Goal: Task Accomplishment & Management: Manage account settings

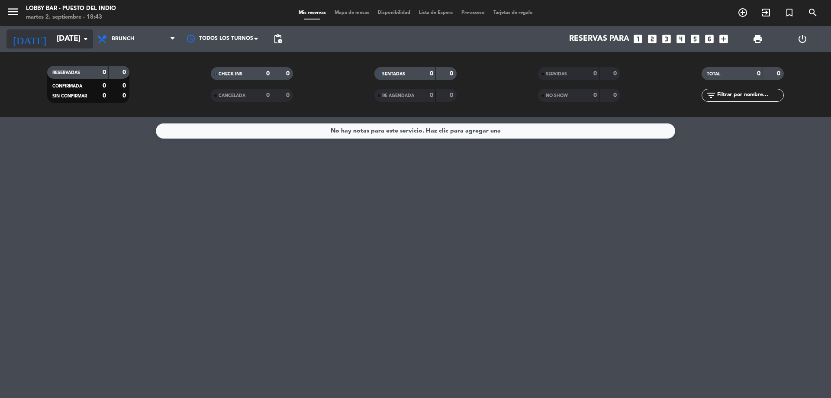
click at [78, 31] on input "[DATE]" at bounding box center [102, 38] width 100 height 17
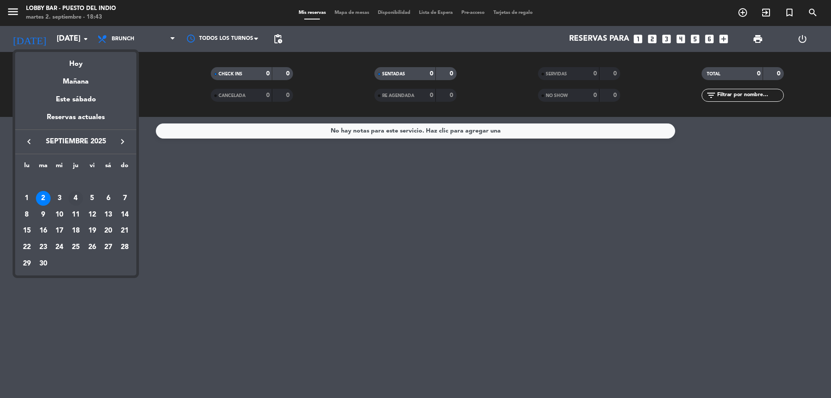
click at [76, 198] on div "4" at bounding box center [75, 198] width 15 height 15
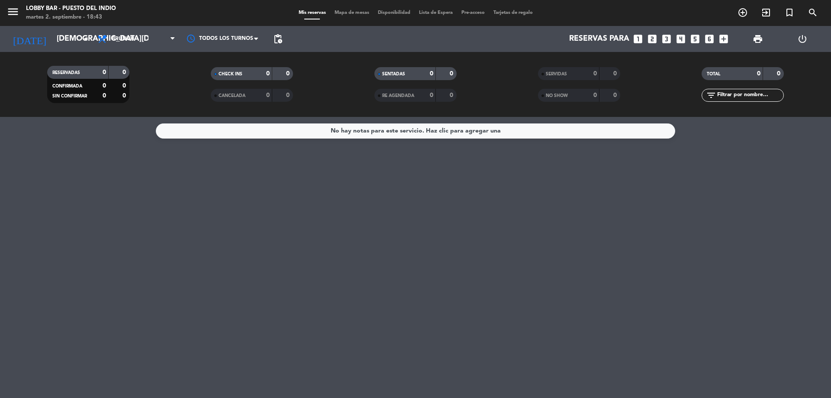
click at [3, 0] on div "menu Lobby Bar - Puesto del Indio [DATE] 2. septiembre - 18:43 Mis reservas Map…" at bounding box center [415, 13] width 831 height 26
click at [12, 9] on icon "menu" at bounding box center [12, 11] width 13 height 13
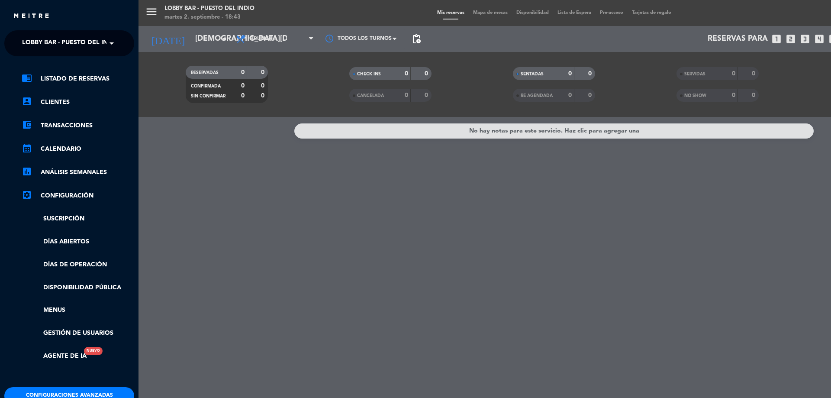
click at [80, 48] on span "Lobby Bar - Puesto del Indio" at bounding box center [70, 43] width 97 height 18
click at [93, 41] on span "Lobby Bar - Puesto del Indio" at bounding box center [70, 43] width 97 height 18
click at [74, 61] on div "isidris" at bounding box center [69, 66] width 129 height 13
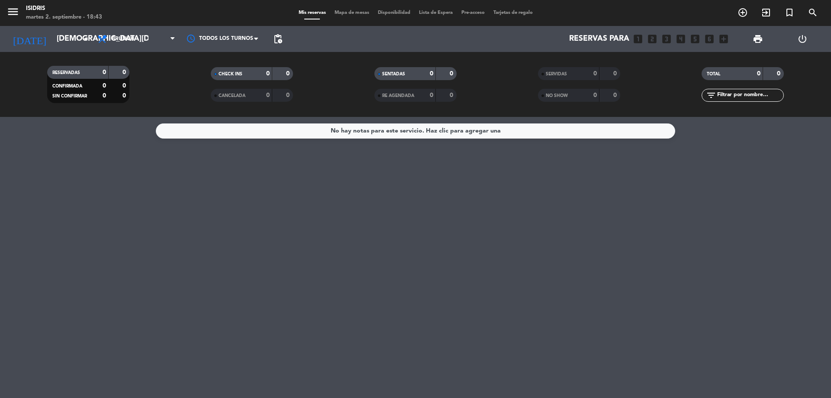
click at [135, 33] on span "Brunch" at bounding box center [136, 38] width 87 height 19
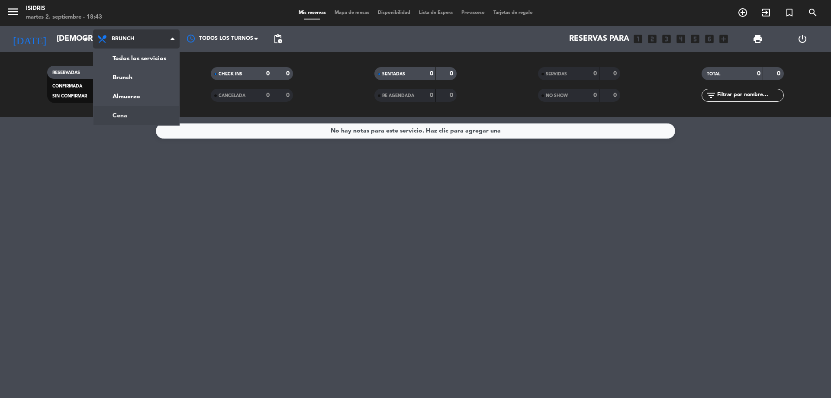
click at [137, 119] on ng-component "menu isidris [DATE] 2. septiembre - 18:43 Mis reservas Mapa de mesas Disponibil…" at bounding box center [415, 199] width 831 height 398
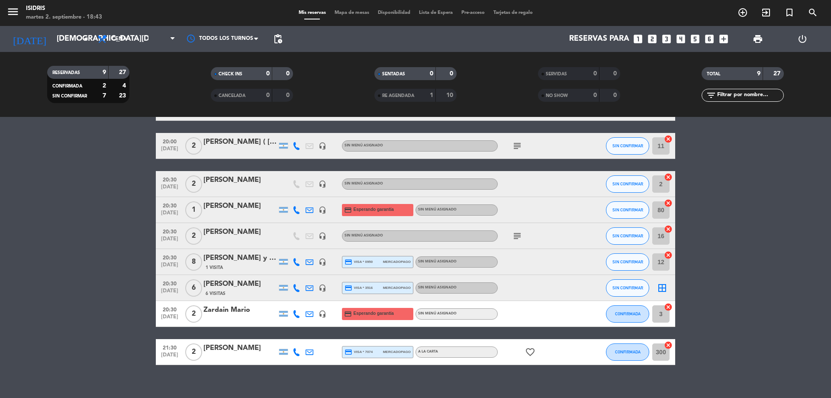
scroll to position [72, 0]
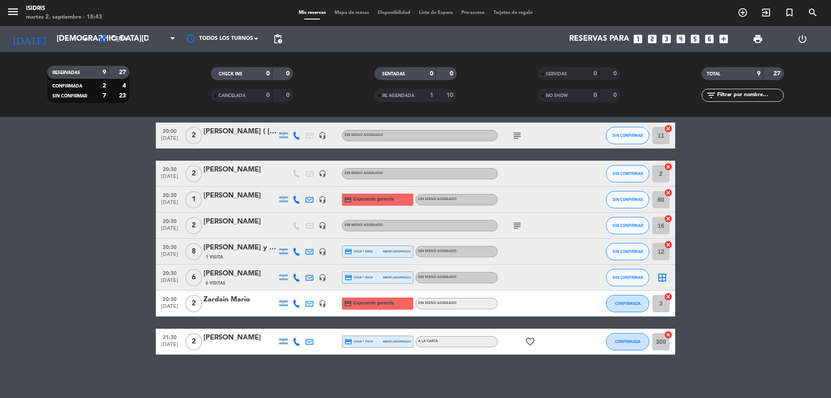
click at [518, 223] on icon "subject" at bounding box center [517, 225] width 10 height 10
click at [518, 222] on icon "subject" at bounding box center [517, 225] width 10 height 10
click at [531, 346] on icon "favorite_border" at bounding box center [530, 341] width 10 height 10
click at [100, 212] on bookings-row "19:00 [DATE] 2 [PERSON_NAME] 3 Visitas headset_mic credit_card visa * 2168 merc…" at bounding box center [415, 219] width 831 height 270
click at [63, 41] on input "[DEMOGRAPHIC_DATA][DATE]" at bounding box center [102, 38] width 100 height 17
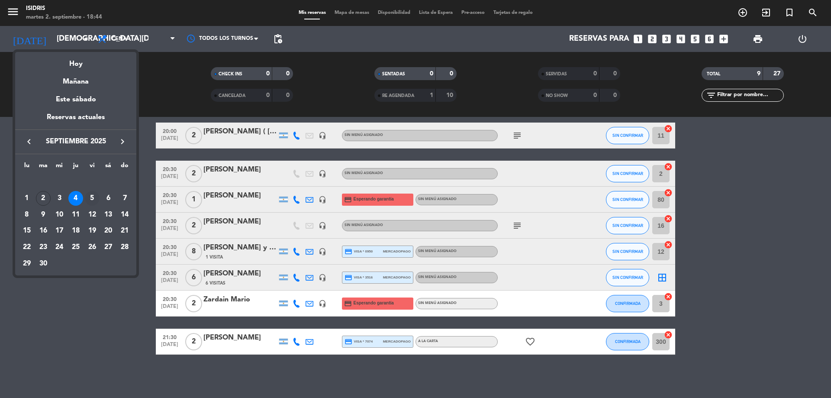
click at [88, 202] on div "5" at bounding box center [92, 198] width 15 height 15
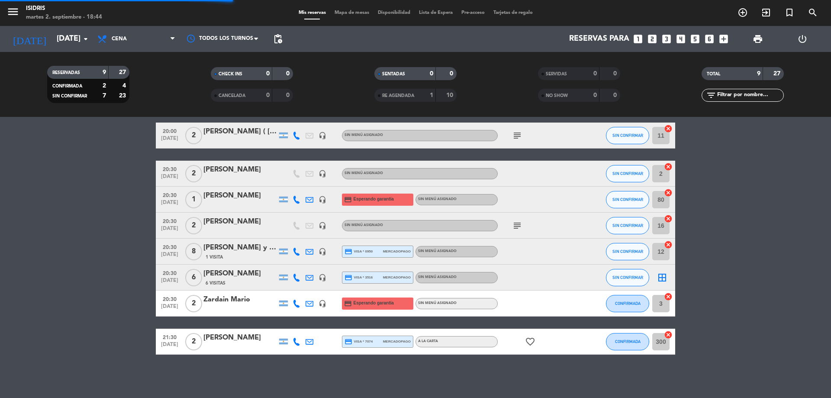
scroll to position [0, 0]
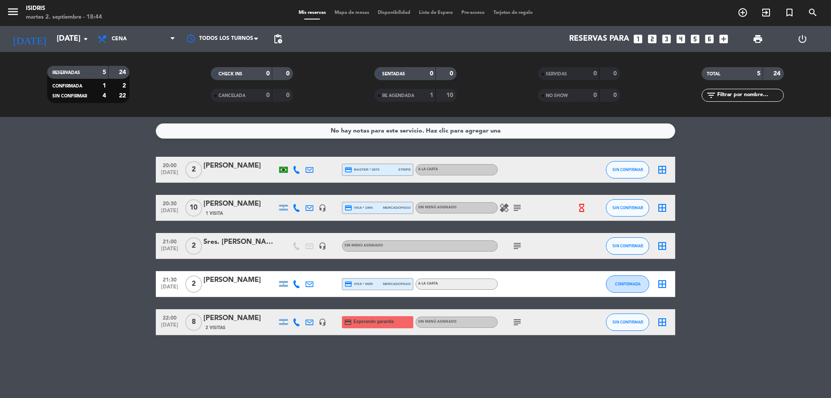
click at [283, 169] on div at bounding box center [283, 170] width 9 height 6
click at [87, 209] on bookings-row "20:00 [DATE] 2 [PERSON_NAME] Brazil credit_card master * 2870 stripe A LA CARTA…" at bounding box center [415, 246] width 831 height 178
click at [580, 205] on icon "hourglass_empty" at bounding box center [582, 208] width 10 height 10
click at [515, 207] on icon "subject" at bounding box center [517, 207] width 10 height 10
click at [505, 207] on icon "healing" at bounding box center [504, 207] width 10 height 10
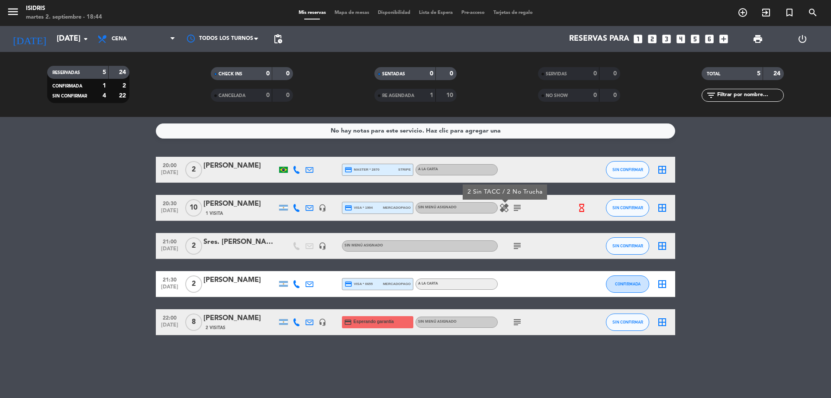
click at [515, 248] on icon "subject" at bounding box center [517, 246] width 10 height 10
click at [519, 321] on icon "subject" at bounding box center [517, 322] width 10 height 10
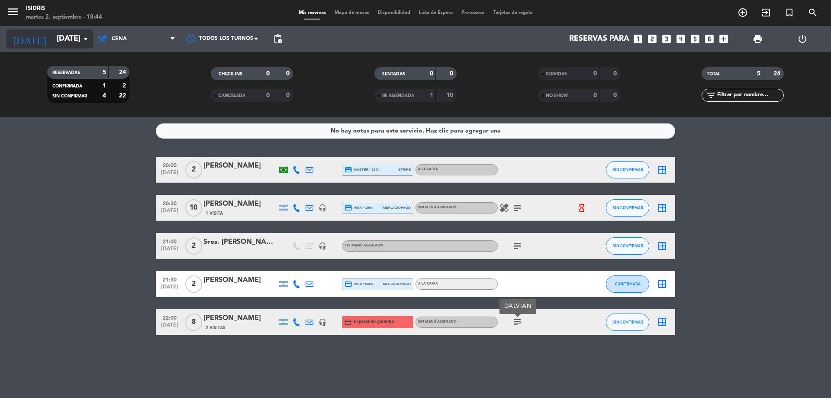
click at [71, 42] on input "[DATE]" at bounding box center [102, 38] width 100 height 17
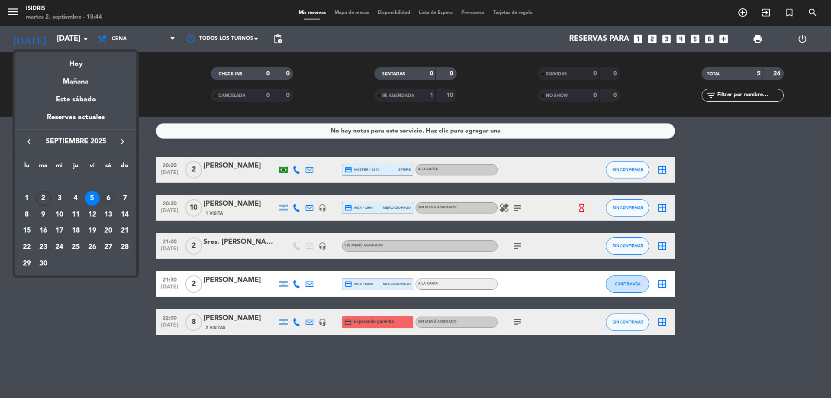
click at [106, 195] on div "6" at bounding box center [108, 198] width 15 height 15
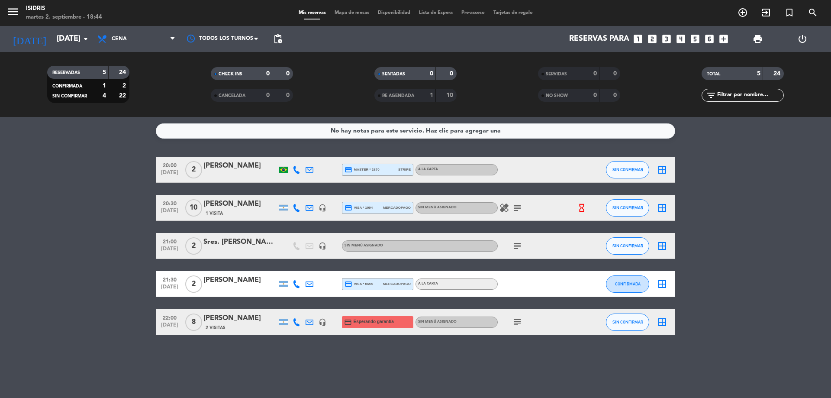
type input "[DATE]"
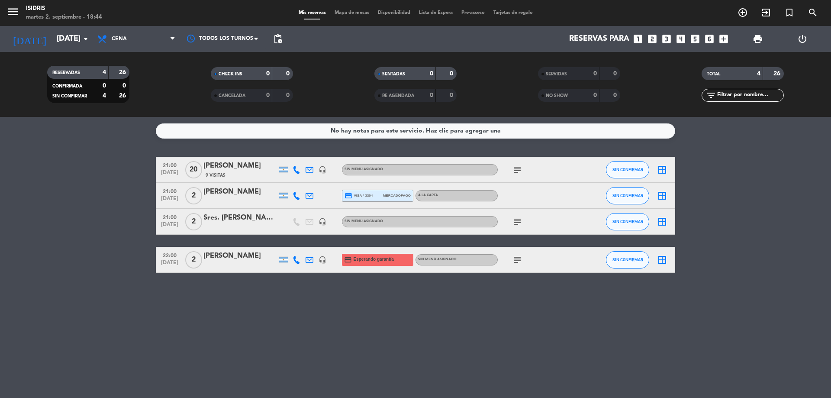
click at [514, 168] on icon "subject" at bounding box center [517, 169] width 10 height 10
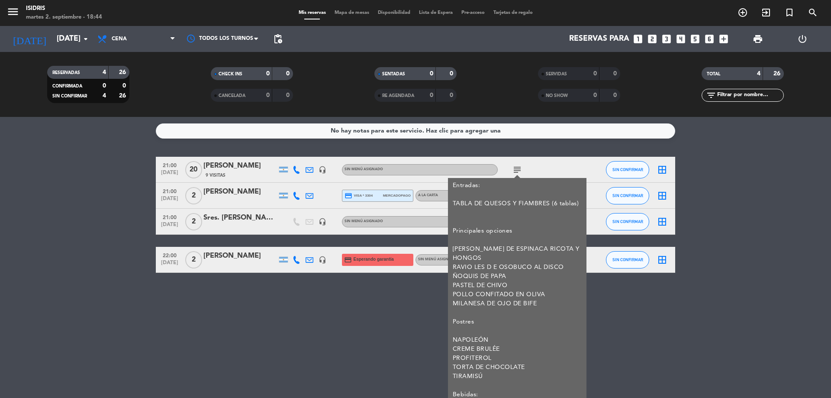
click at [548, 165] on div "subject Entradas: TABLA DE QUESOS Y FIAMBRES (6 tablas) Principales opciones [P…" at bounding box center [536, 170] width 78 height 26
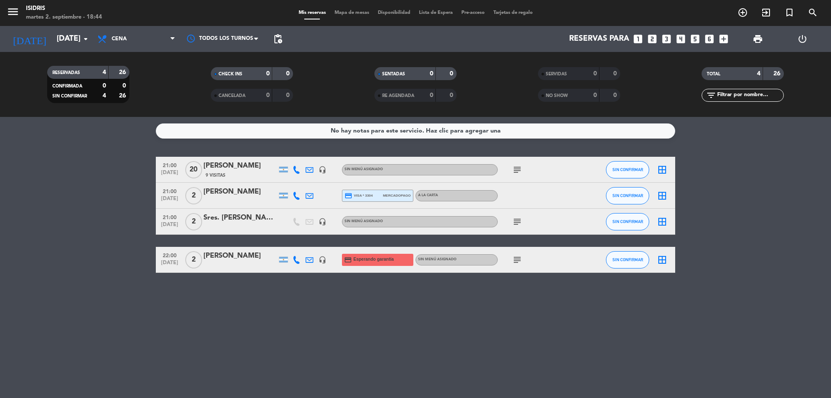
click at [513, 226] on icon "subject" at bounding box center [517, 221] width 10 height 10
click at [521, 257] on icon "subject" at bounding box center [517, 259] width 10 height 10
click at [336, 320] on div "No hay notas para este servicio. Haz clic para agregar una 21:00 [DATE] [PERSON…" at bounding box center [415, 257] width 831 height 281
